Goal: Task Accomplishment & Management: Manage account settings

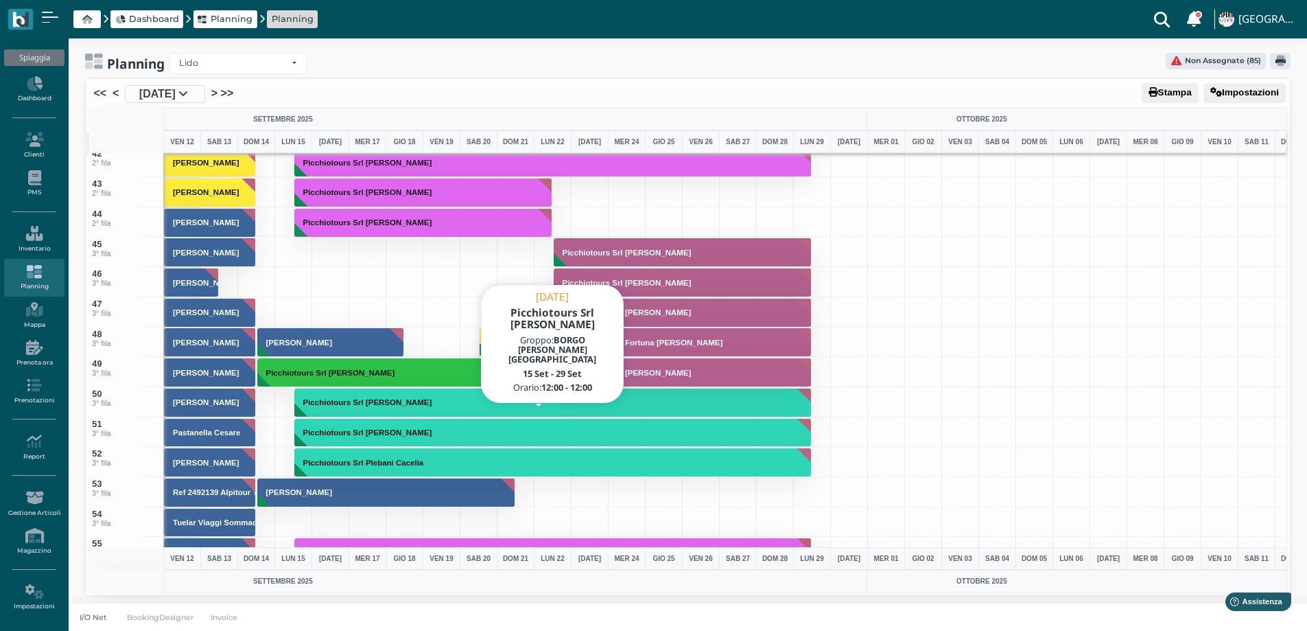
scroll to position [3, 0]
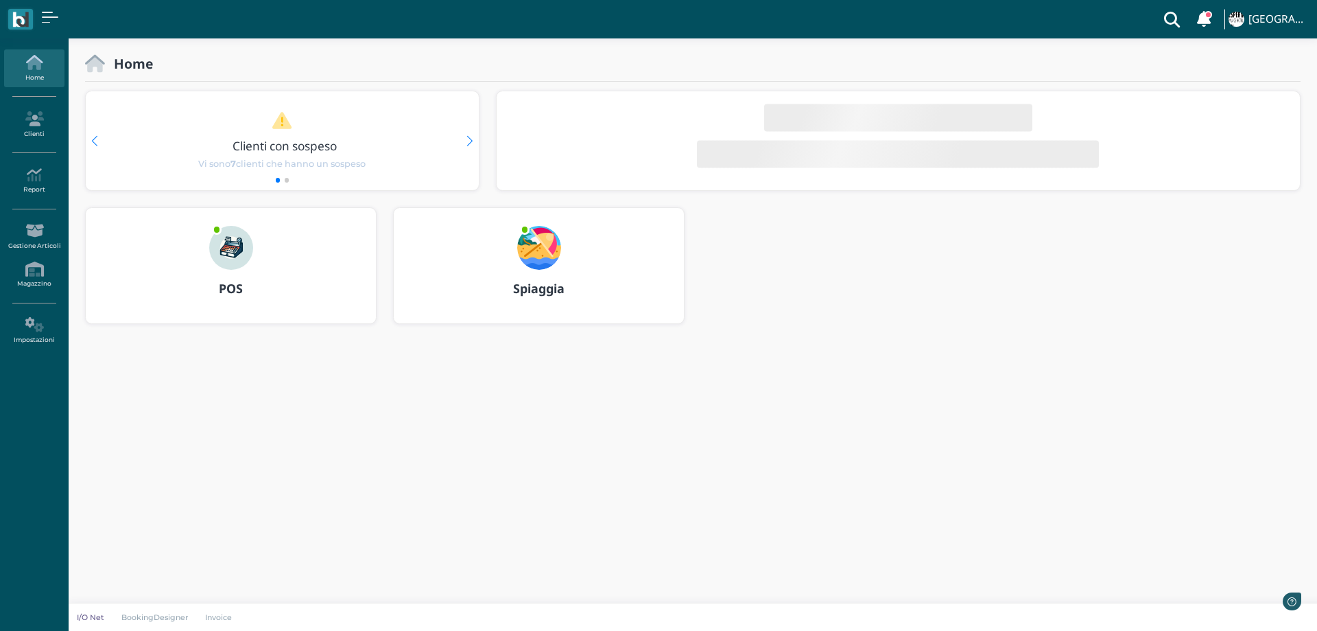
click at [541, 216] on div at bounding box center [539, 239] width 66 height 62
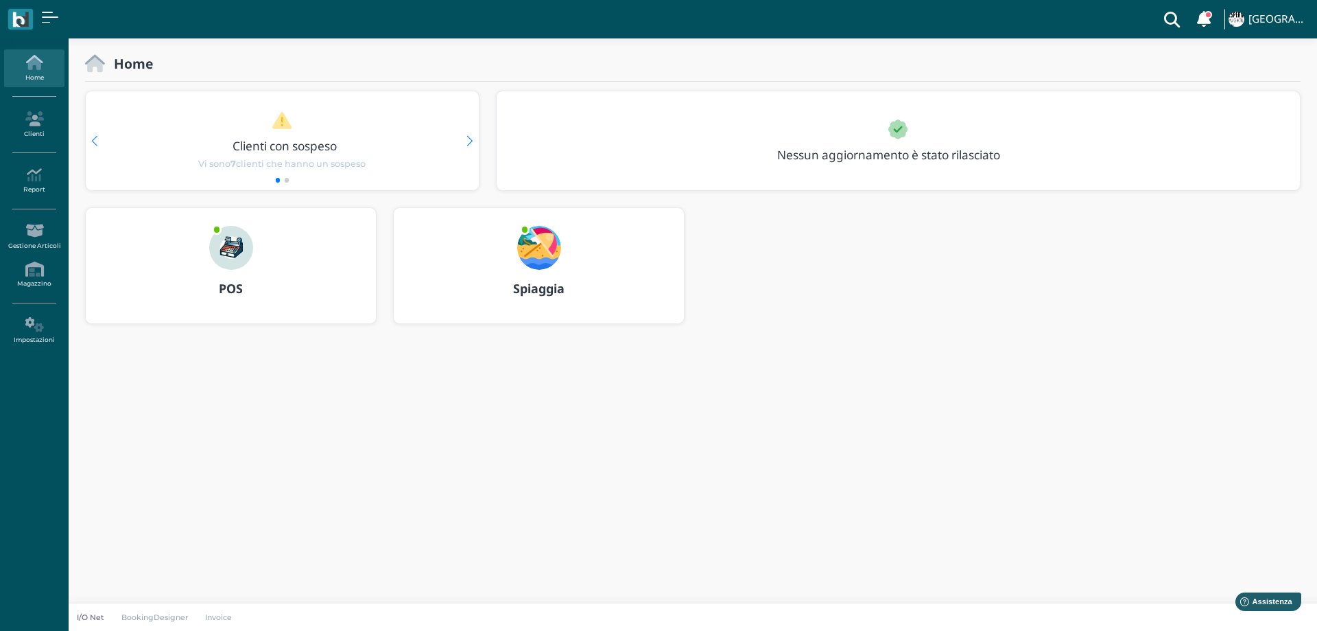
click at [537, 230] on img at bounding box center [539, 248] width 44 height 44
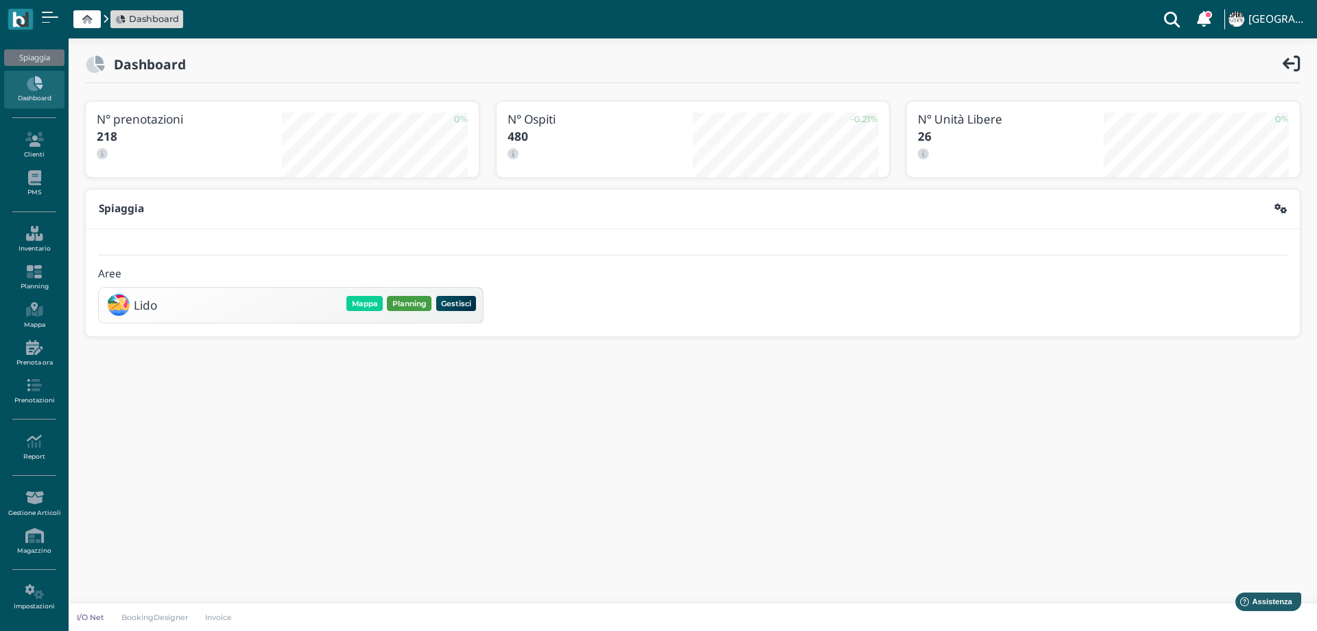
click at [410, 299] on button "Planning" at bounding box center [409, 303] width 45 height 15
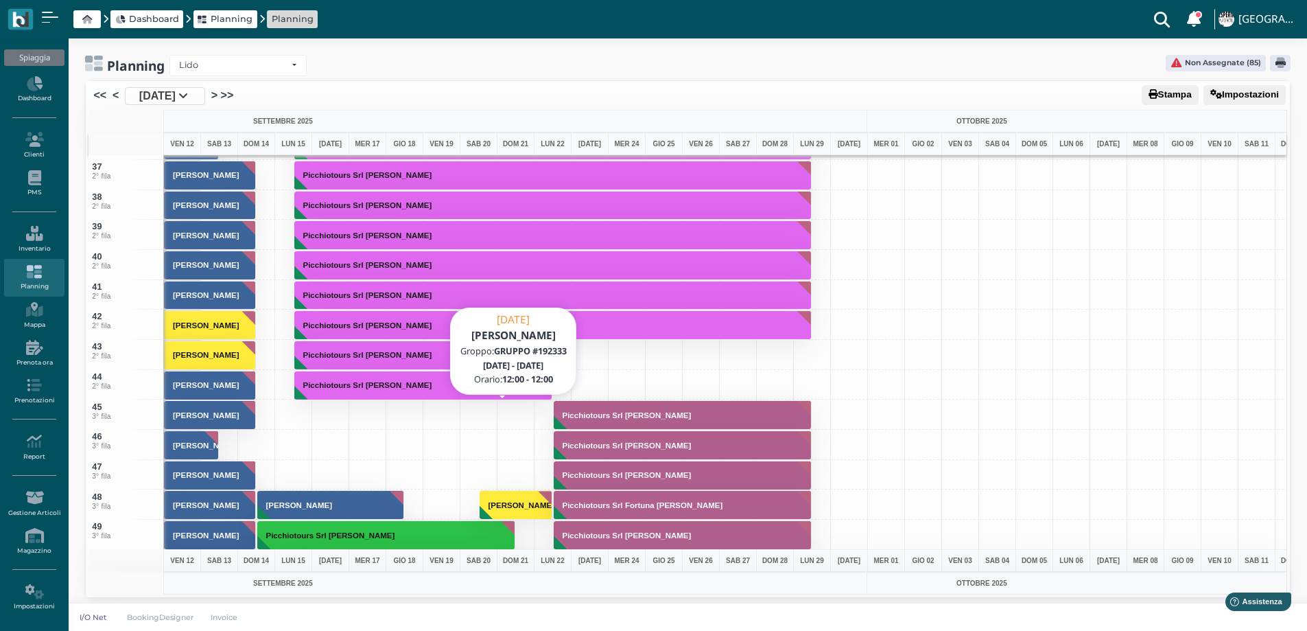
scroll to position [1166, 0]
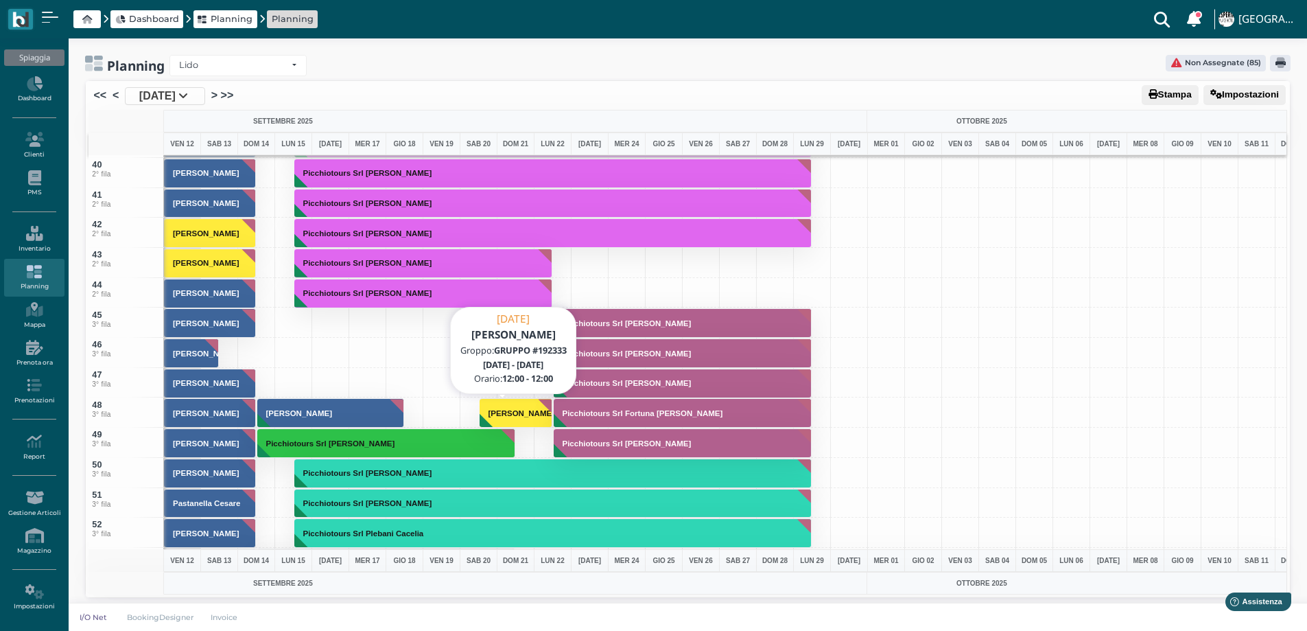
click at [497, 410] on h3 "[PERSON_NAME]" at bounding box center [521, 413] width 77 height 8
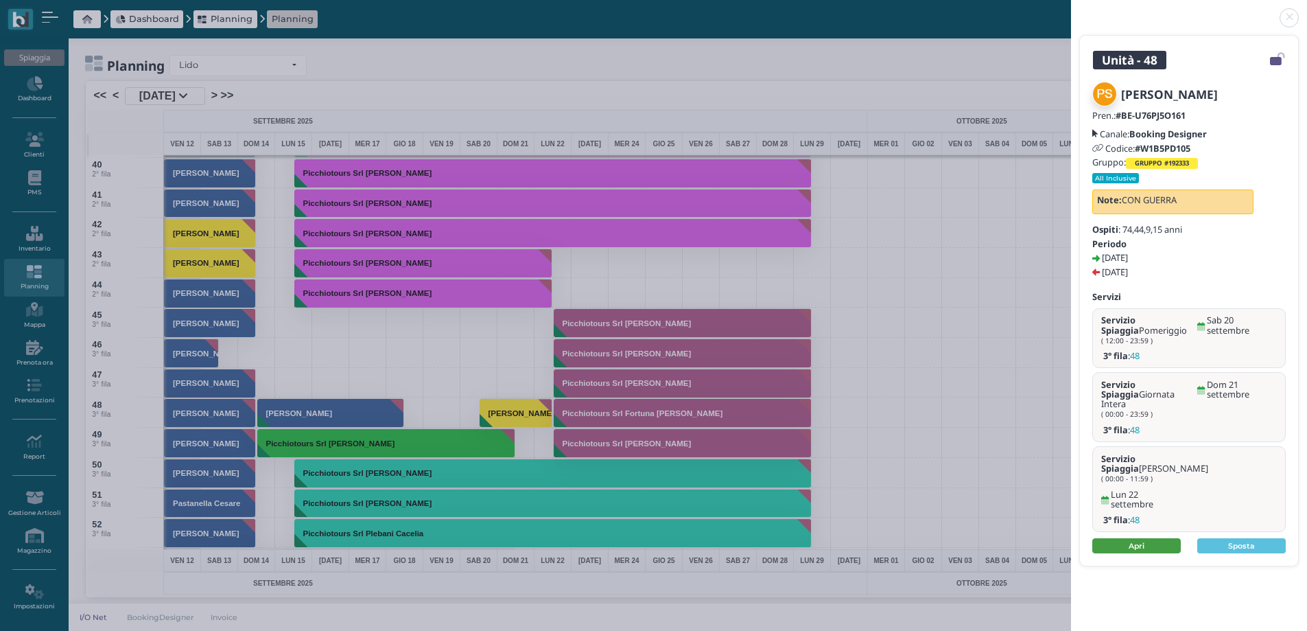
click at [1136, 538] on link "Apri" at bounding box center [1136, 545] width 89 height 15
click at [1071, 10] on link at bounding box center [1071, 10] width 0 height 0
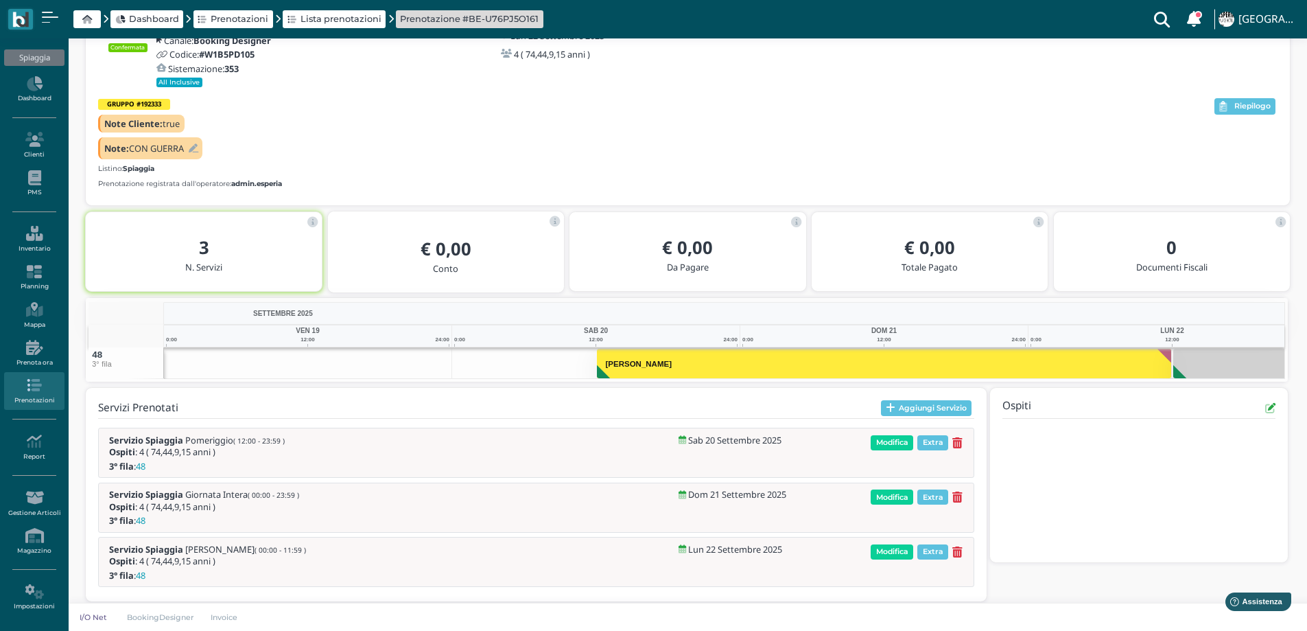
scroll to position [113, 0]
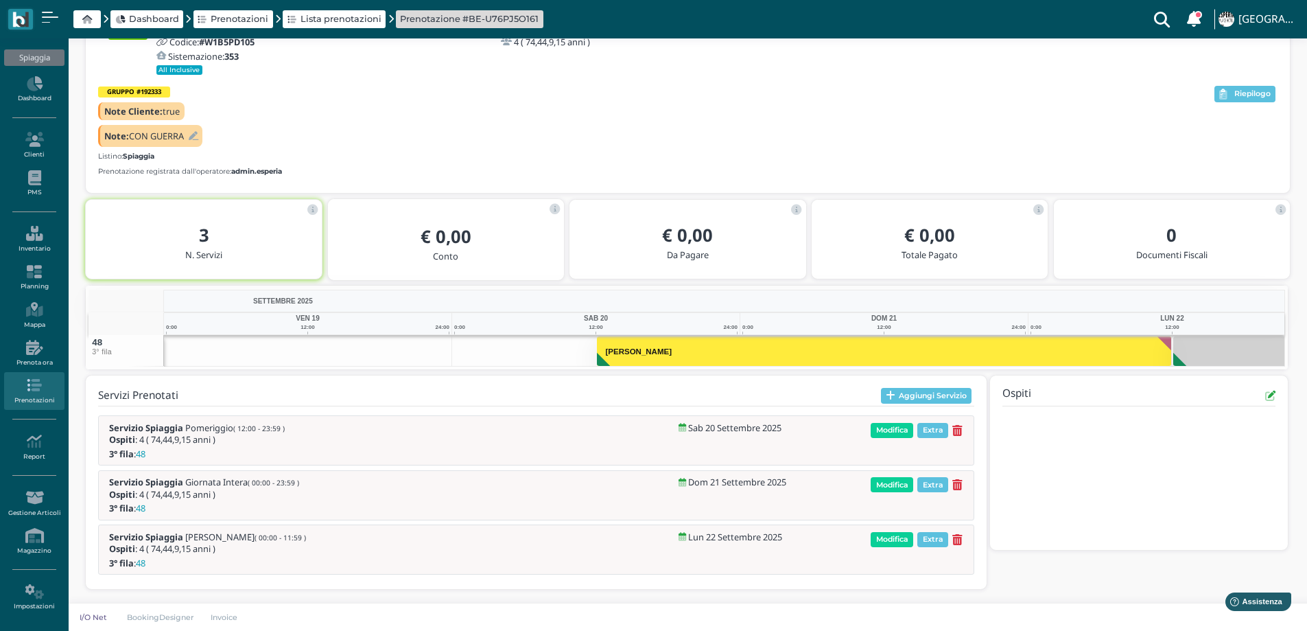
click at [198, 137] on icon at bounding box center [194, 136] width 10 height 9
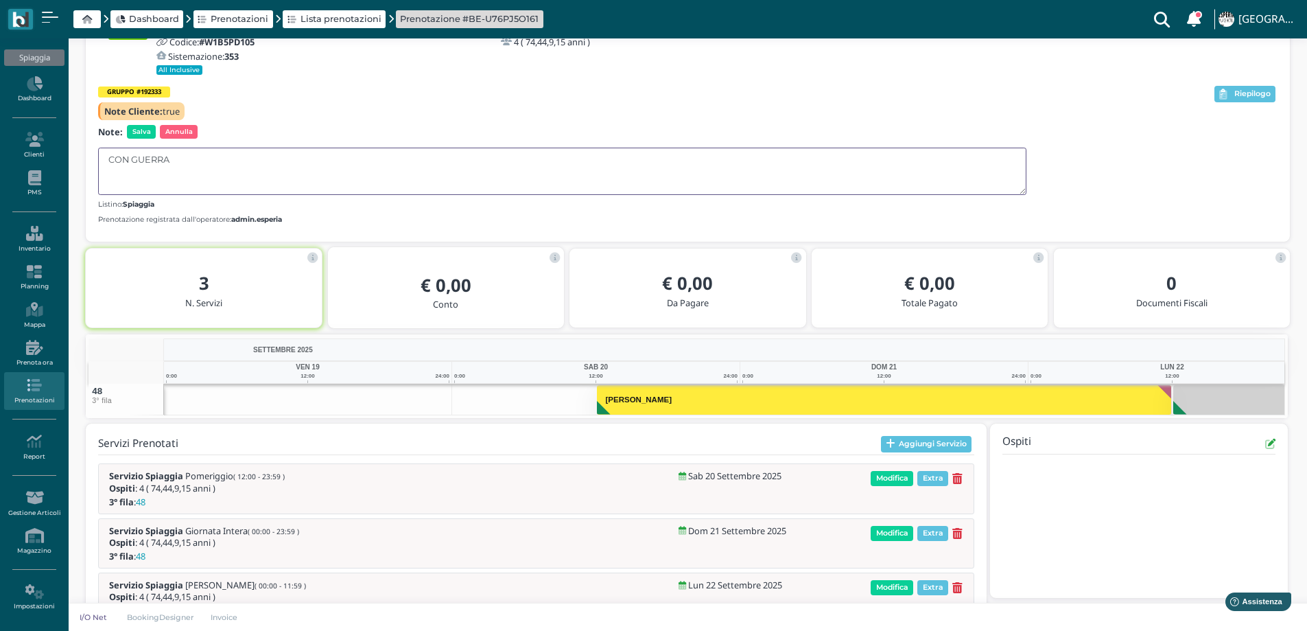
drag, startPoint x: 130, startPoint y: 160, endPoint x: 102, endPoint y: 161, distance: 27.5
click at [102, 161] on textarea "CON GUERRA" at bounding box center [562, 171] width 928 height 47
click at [207, 156] on textarea "DIETRO A GUERRA" at bounding box center [562, 171] width 928 height 47
type textarea "DIETRO A GUERRA OK"
click at [145, 126] on span "Salva" at bounding box center [141, 132] width 29 height 14
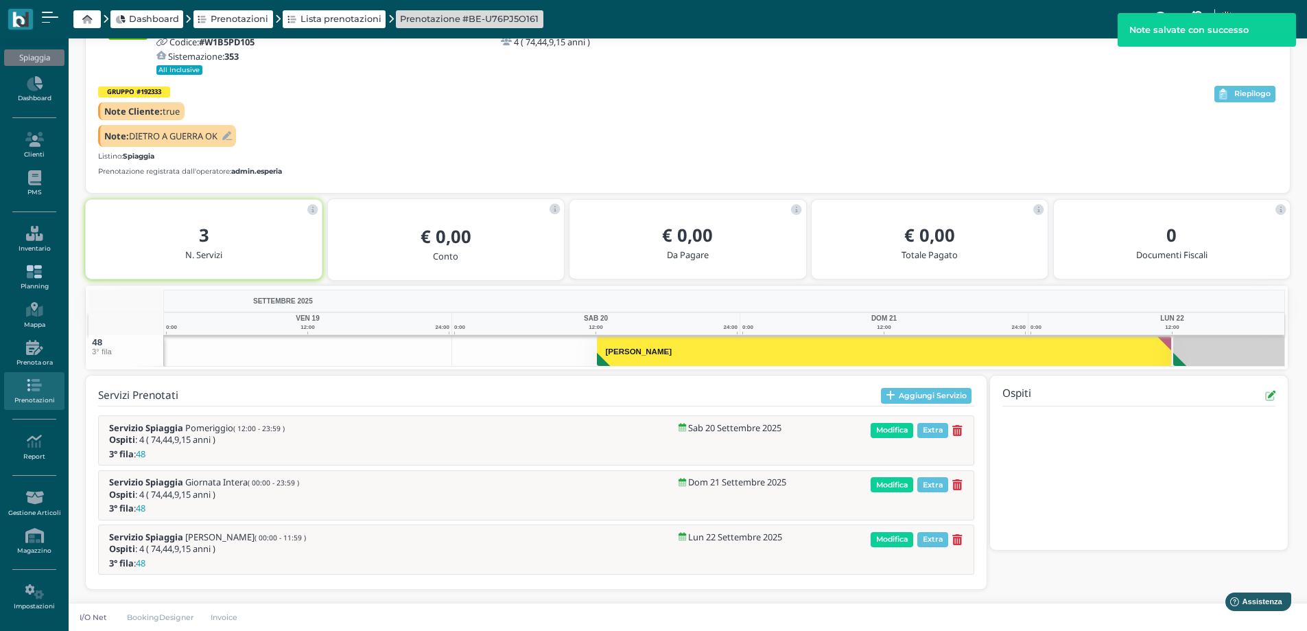
click at [26, 277] on icon at bounding box center [34, 271] width 60 height 15
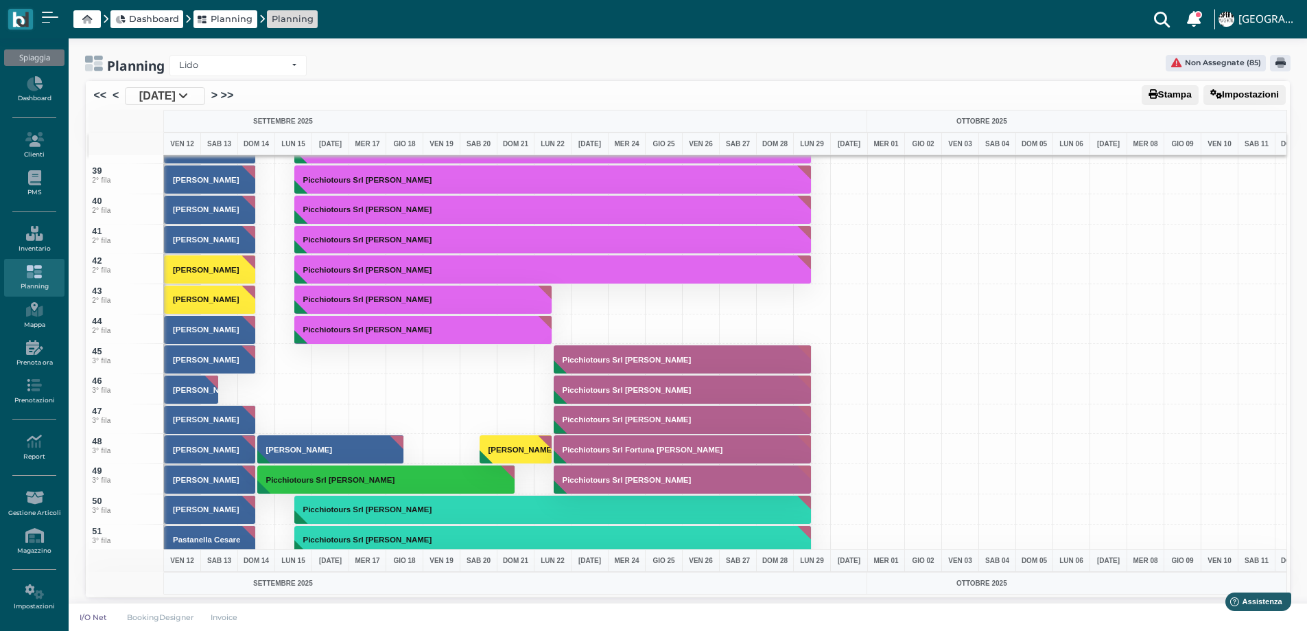
scroll to position [1166, 0]
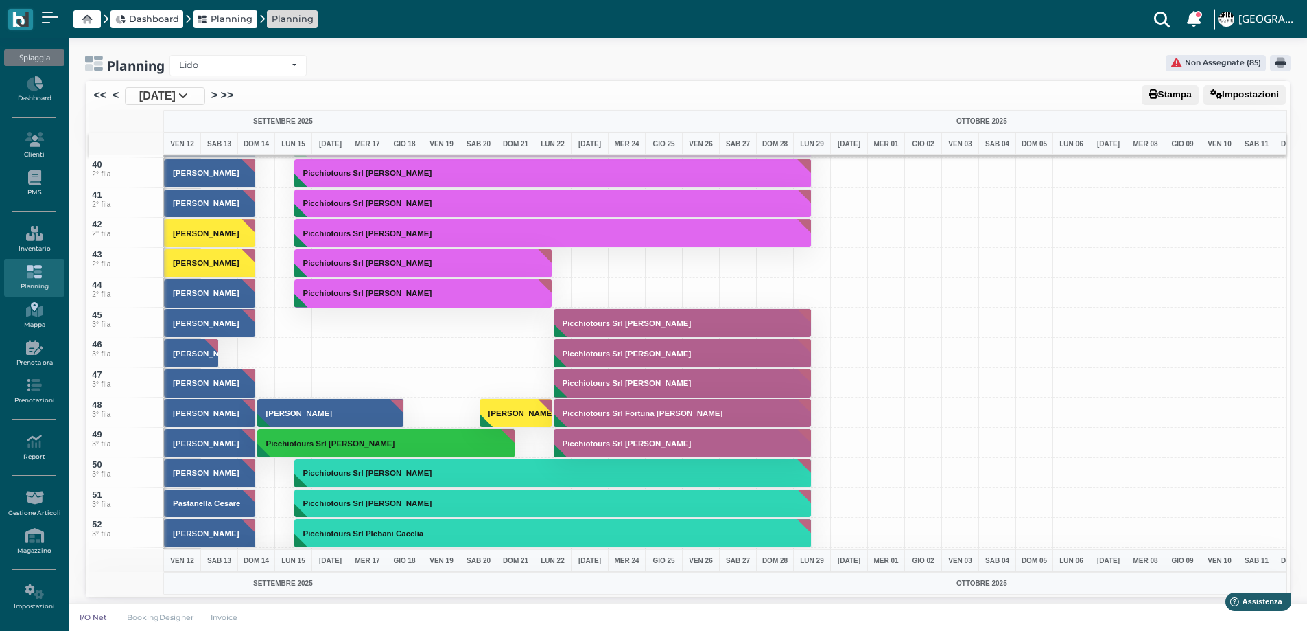
click at [36, 314] on icon at bounding box center [34, 309] width 60 height 15
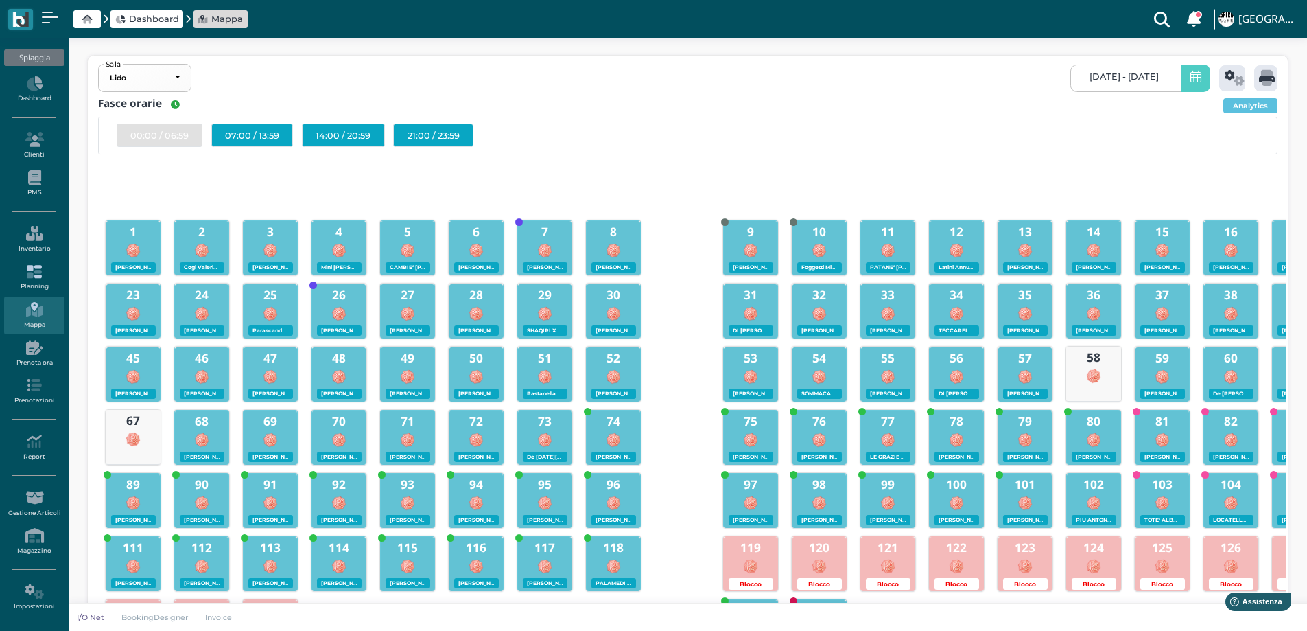
click at [34, 278] on icon at bounding box center [34, 271] width 60 height 15
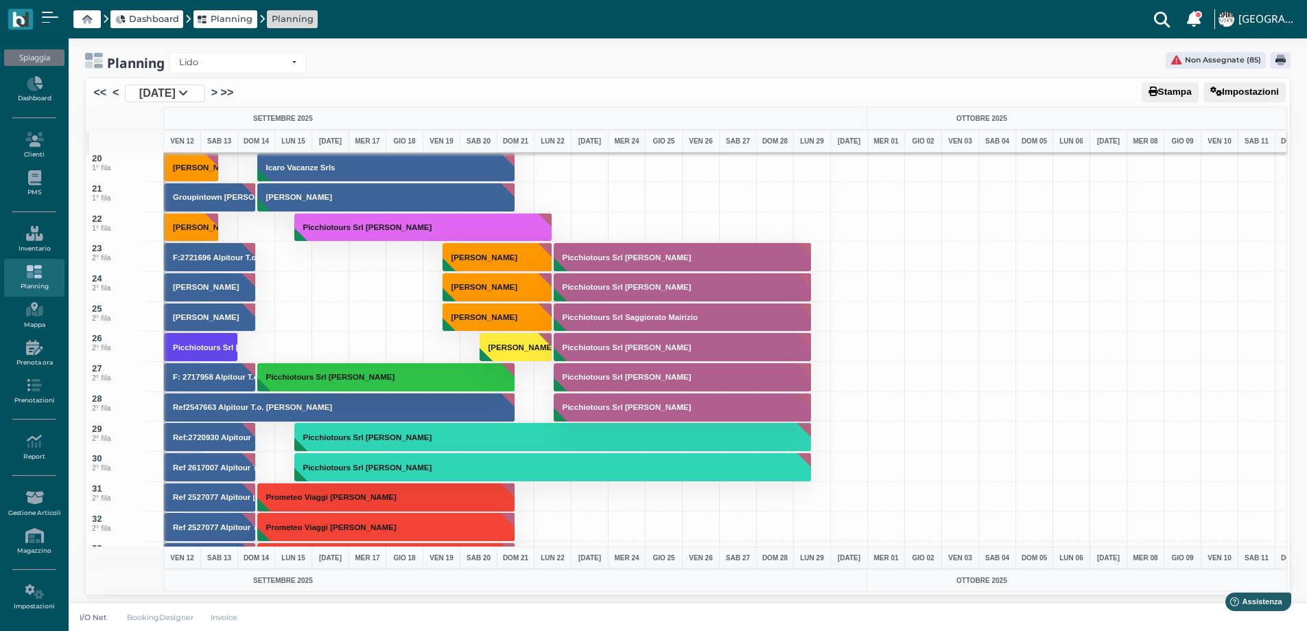
scroll to position [618, 0]
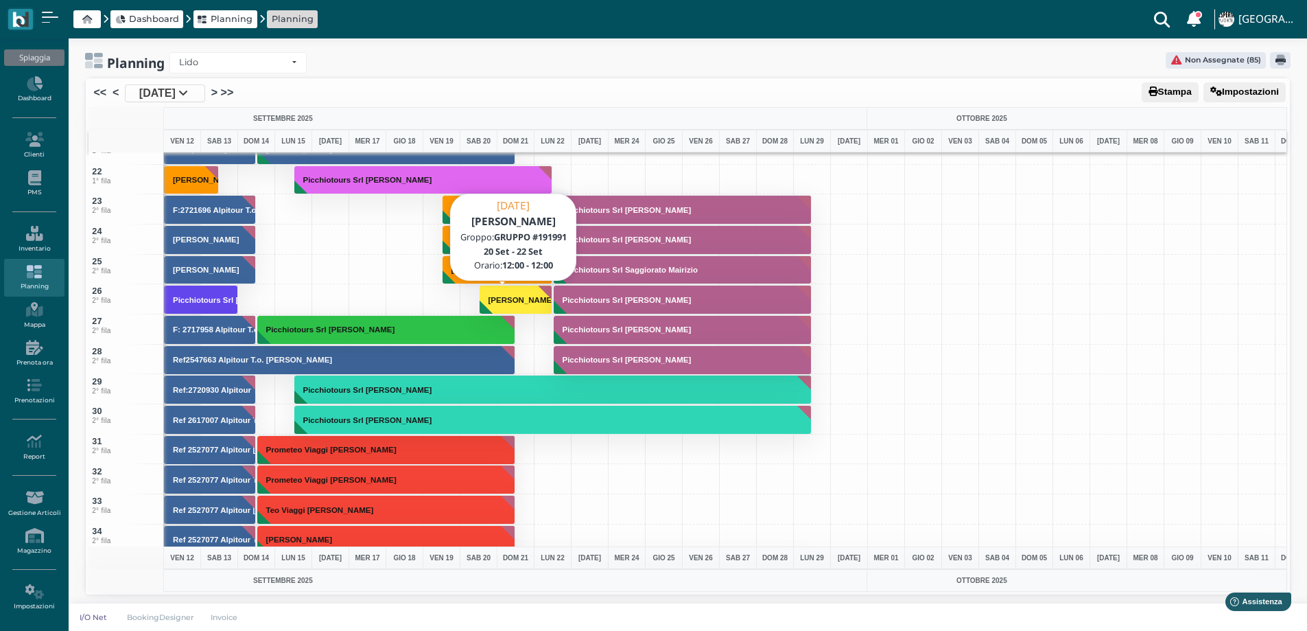
click at [492, 301] on h3 "[PERSON_NAME]" at bounding box center [521, 300] width 77 height 8
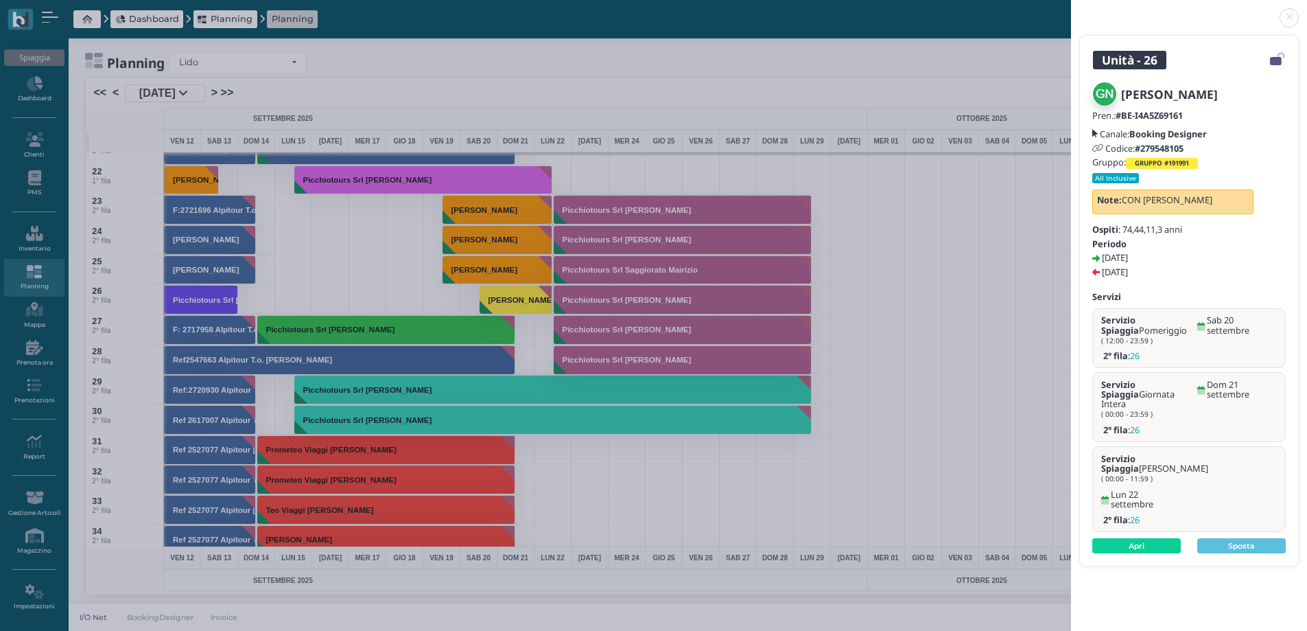
click at [1278, 59] on icon at bounding box center [1277, 59] width 15 height 1
click at [1145, 538] on link "Apri" at bounding box center [1136, 545] width 89 height 15
click at [1276, 59] on icon at bounding box center [1277, 59] width 15 height 1
click at [1071, 10] on link at bounding box center [1071, 10] width 0 height 0
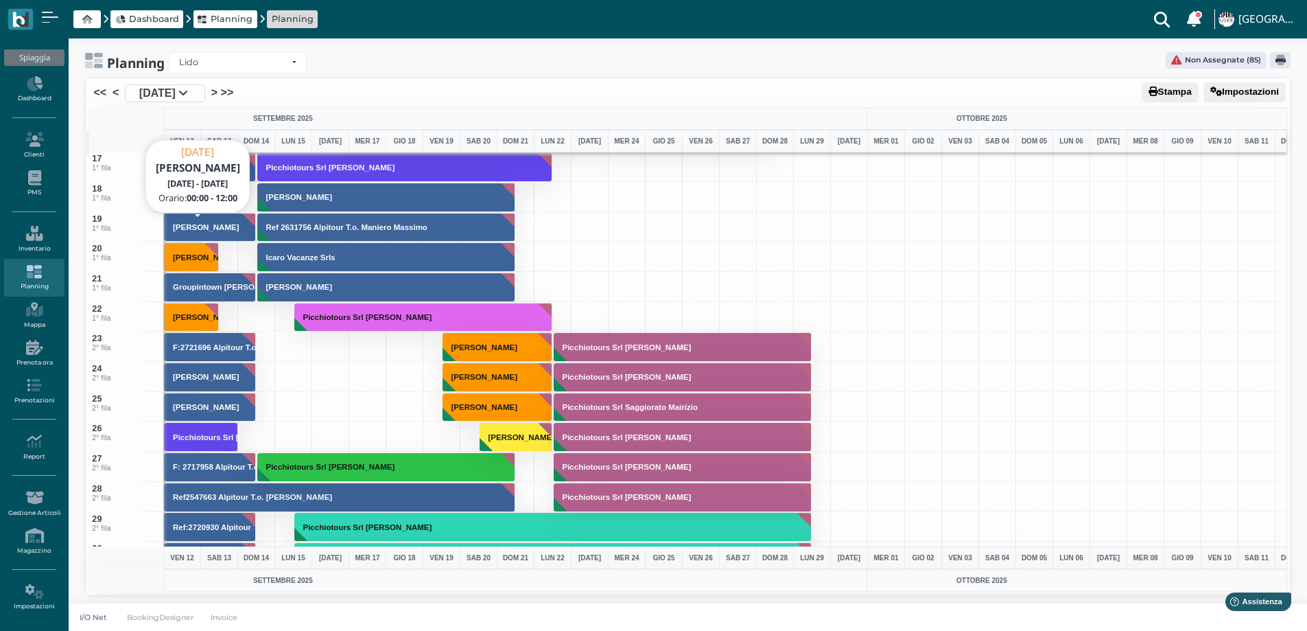
scroll to position [137, 0]
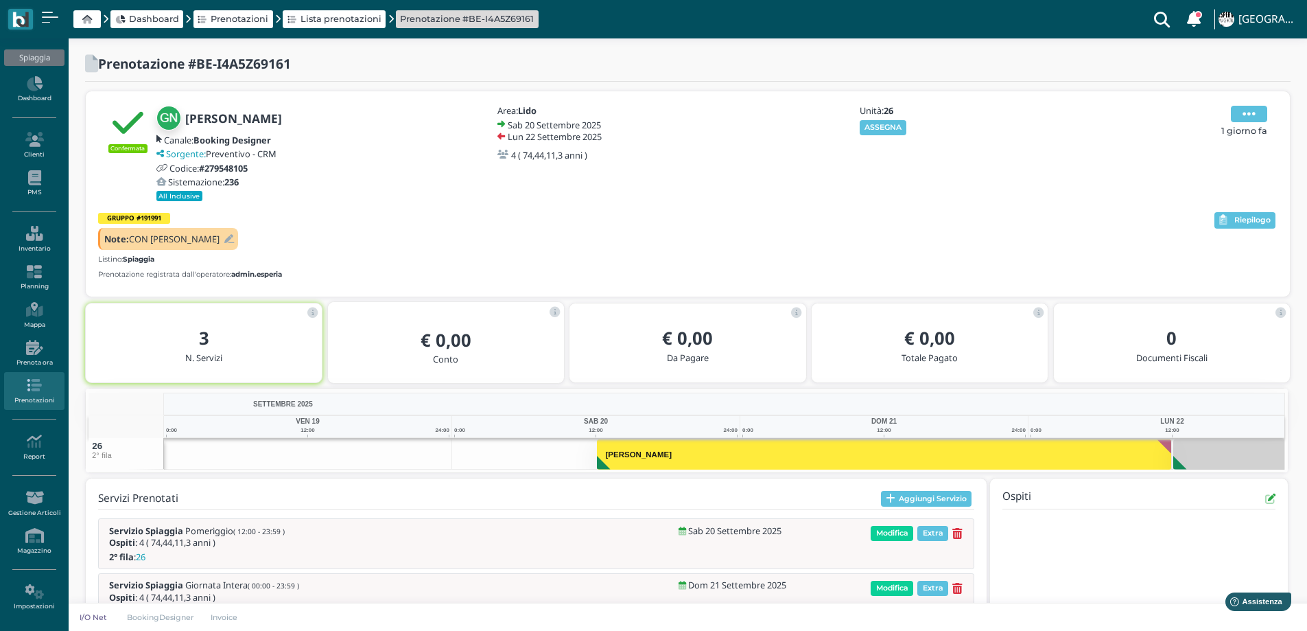
click at [1246, 117] on icon at bounding box center [1249, 113] width 13 height 15
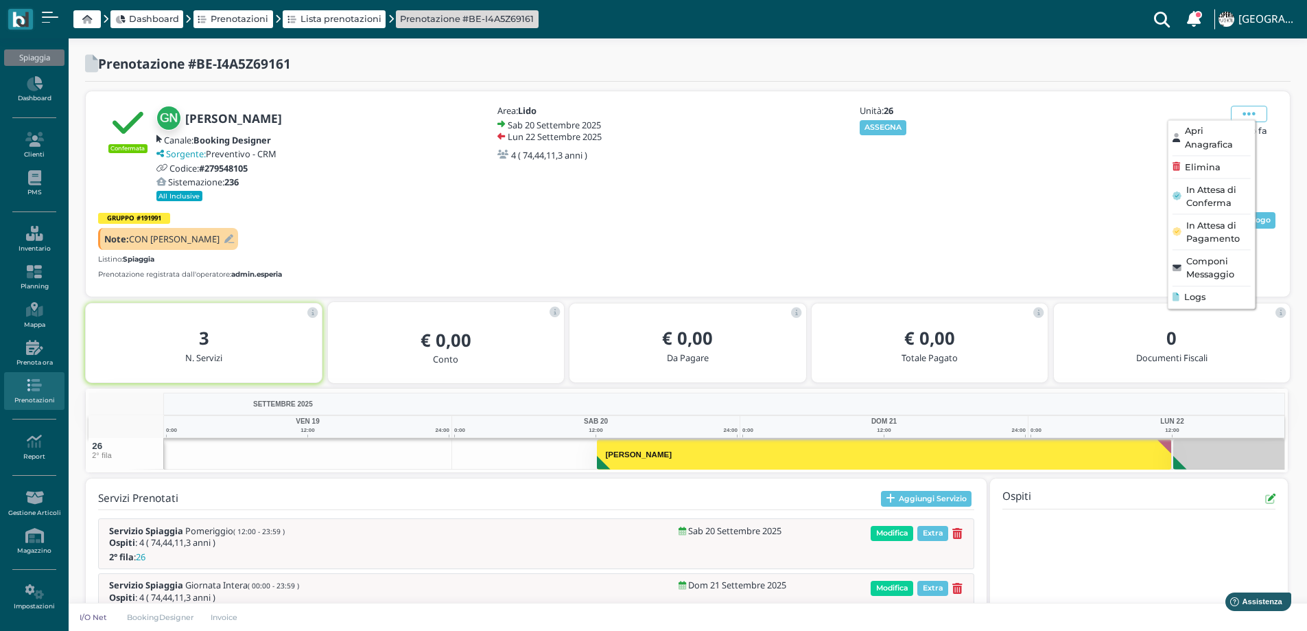
click at [1068, 136] on div "Confermata [PERSON_NAME] Canale: Booking Designer Sorgente: Preventivo - CRM Co…" at bounding box center [687, 153] width 1179 height 99
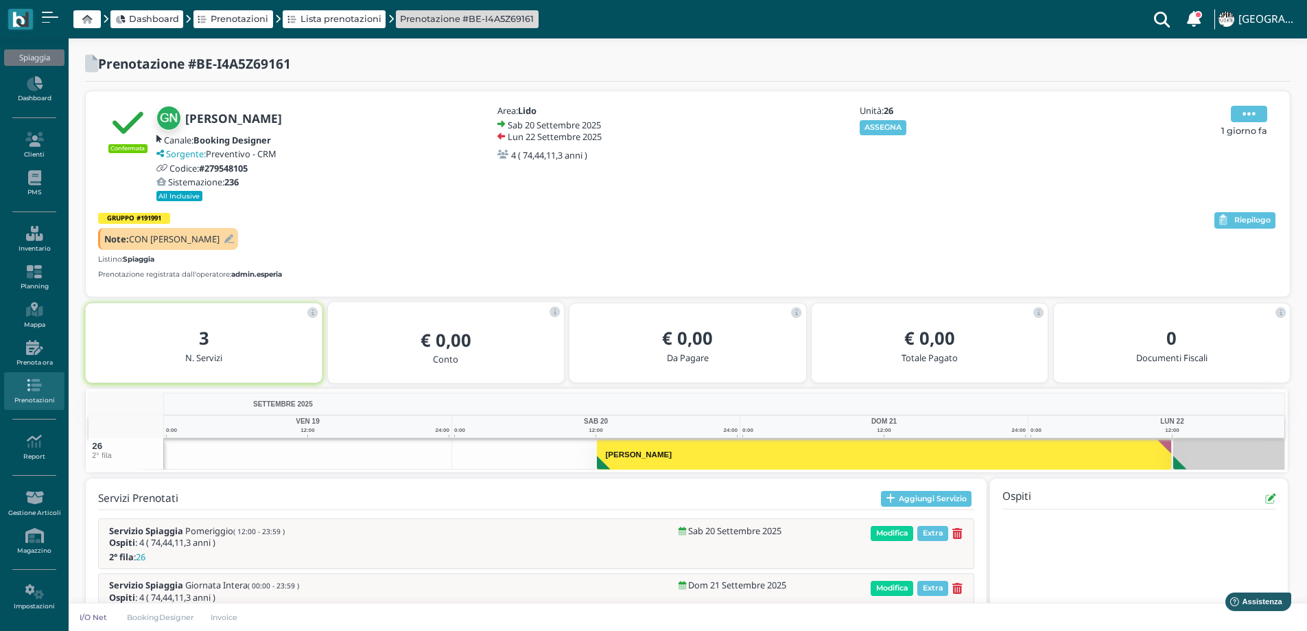
click at [1258, 112] on span at bounding box center [1249, 114] width 36 height 16
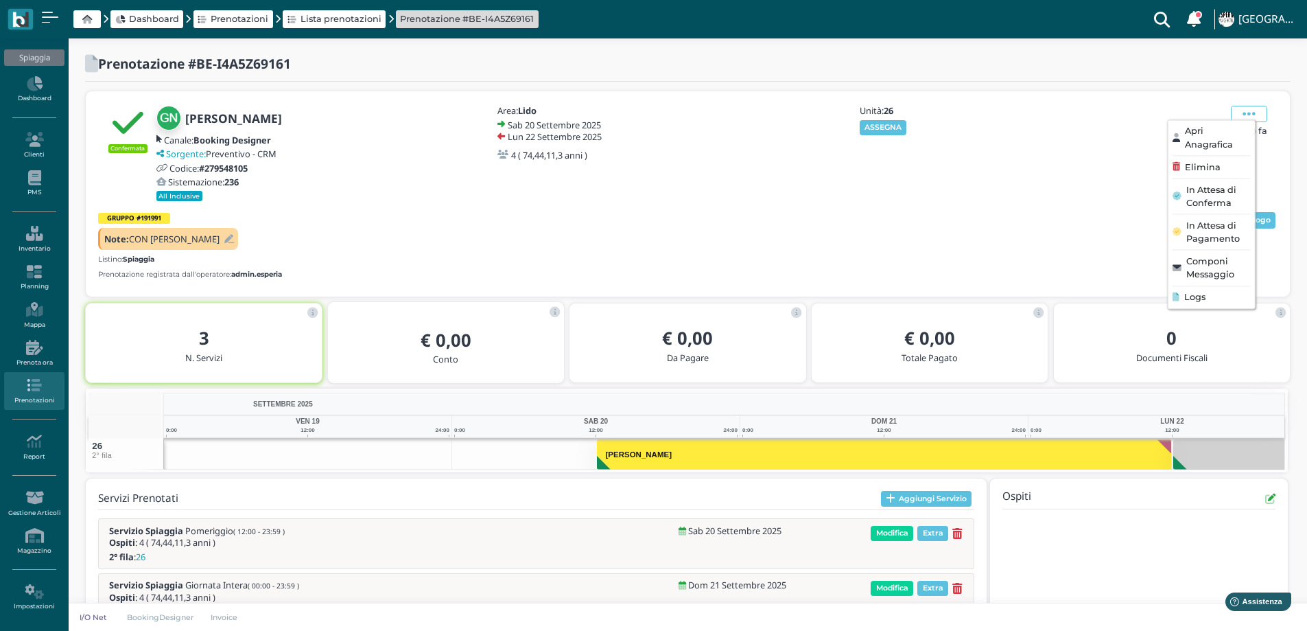
click at [1199, 130] on span "Apri Anagrafica" at bounding box center [1217, 138] width 66 height 26
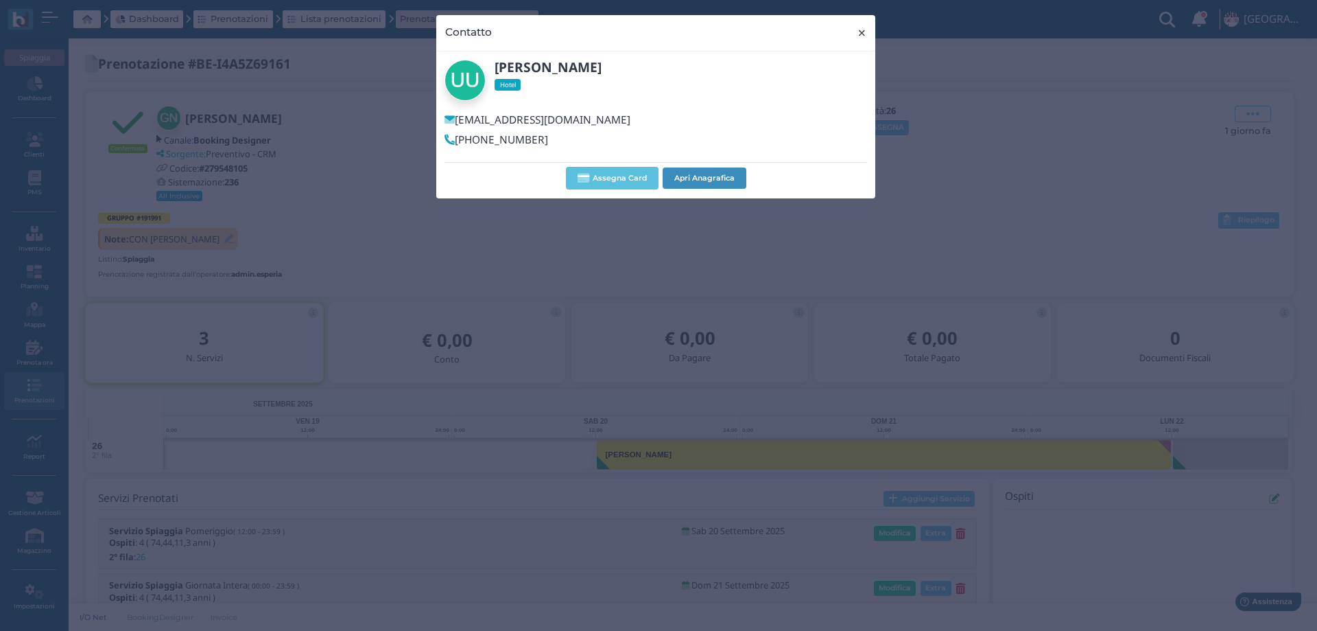
click at [862, 32] on span "×" at bounding box center [862, 33] width 10 height 18
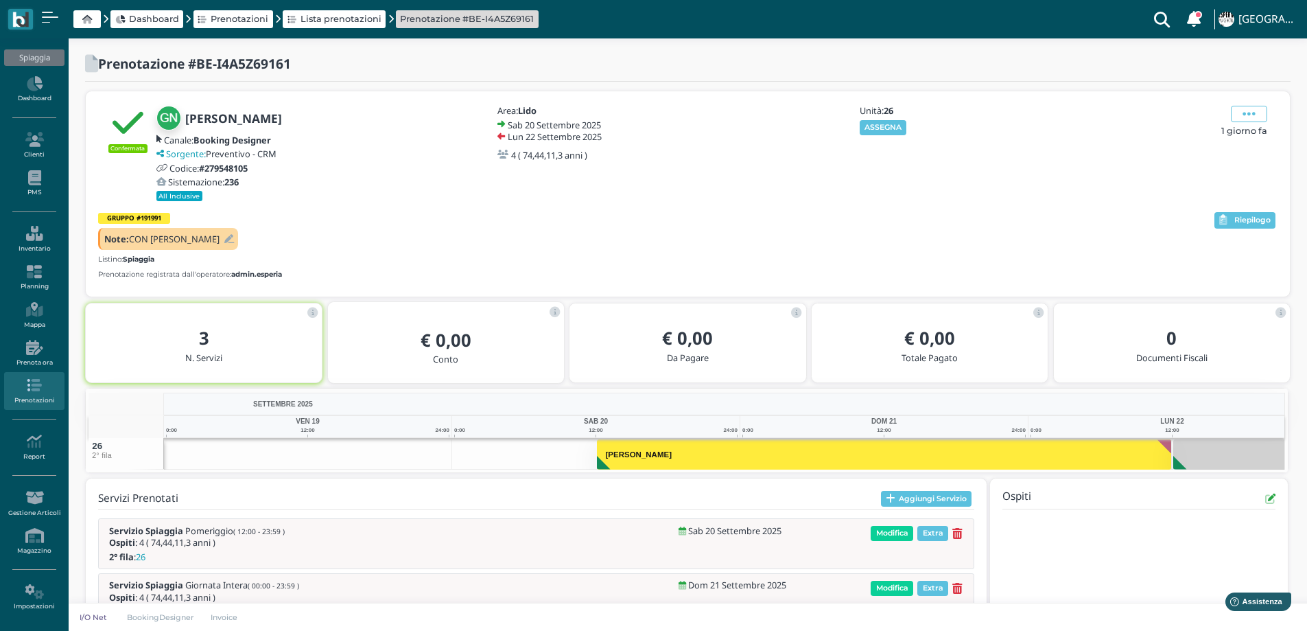
click at [224, 239] on icon at bounding box center [229, 239] width 10 height 9
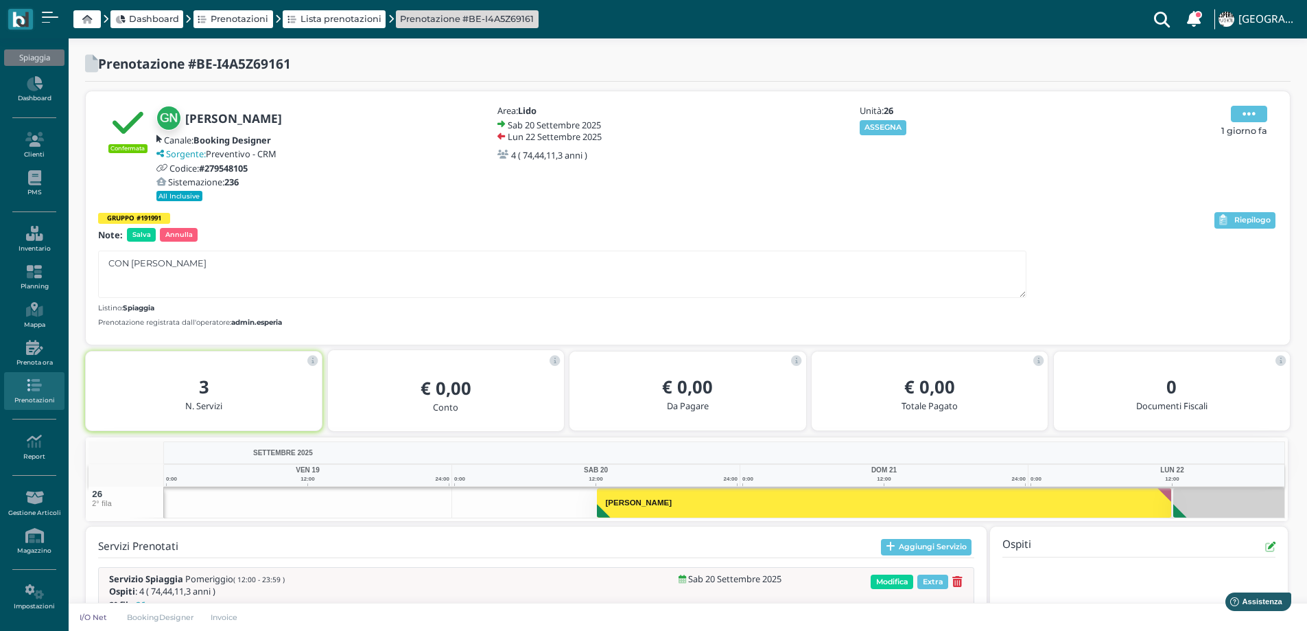
click at [1252, 106] on icon at bounding box center [1249, 113] width 13 height 15
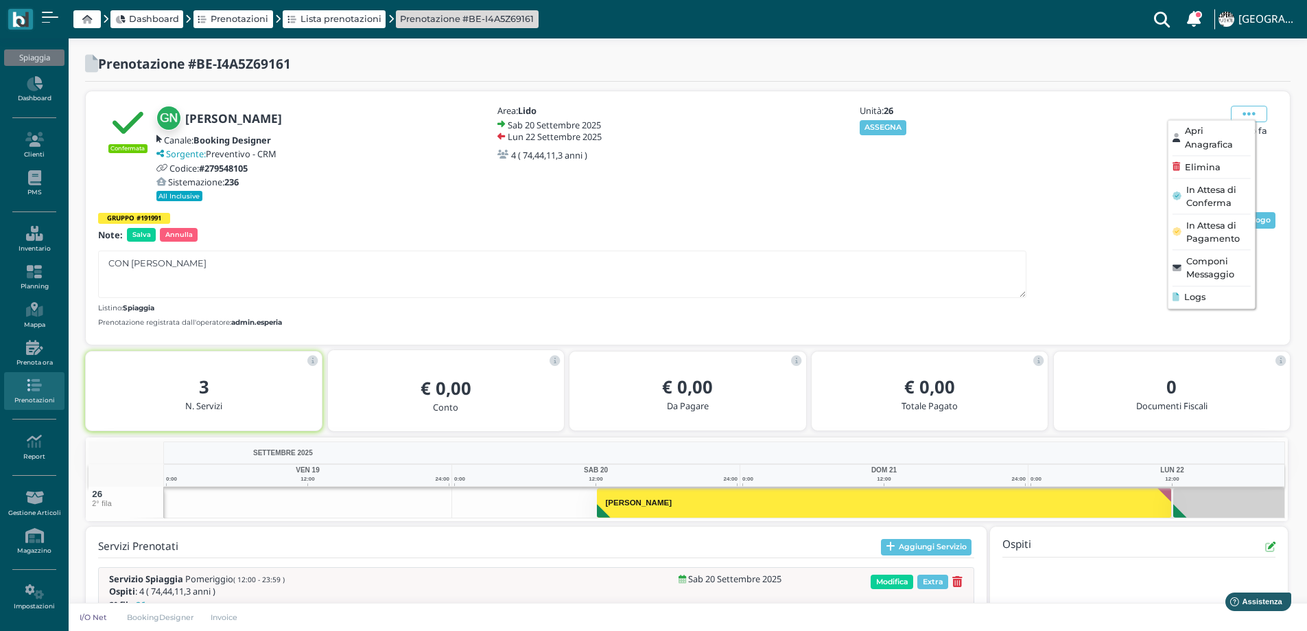
click at [653, 183] on div "Sistemazione: 236" at bounding box center [446, 182] width 581 height 10
